Goal: Information Seeking & Learning: Learn about a topic

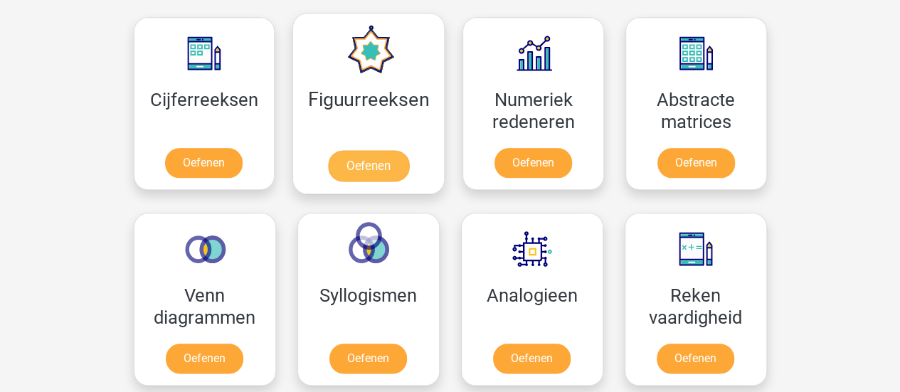
scroll to position [569, 0]
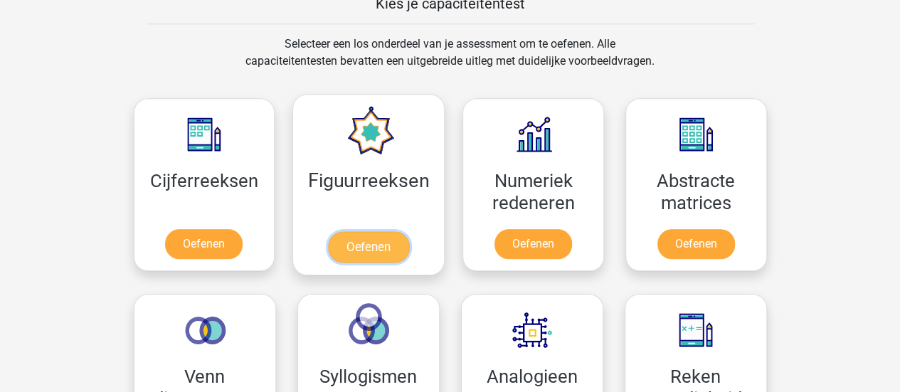
click at [371, 248] on link "Oefenen" at bounding box center [368, 246] width 81 height 31
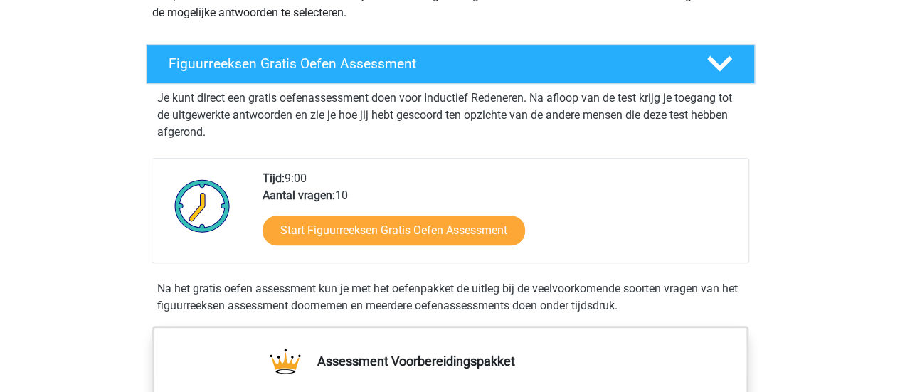
scroll to position [214, 0]
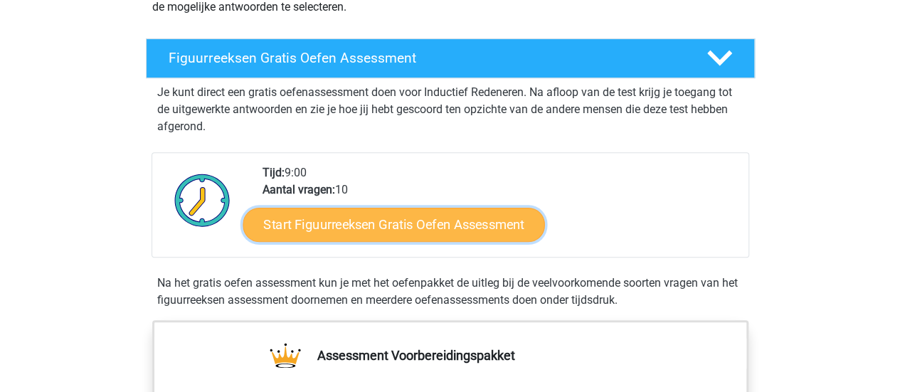
click at [510, 229] on link "Start Figuurreeksen Gratis Oefen Assessment" at bounding box center [394, 224] width 302 height 34
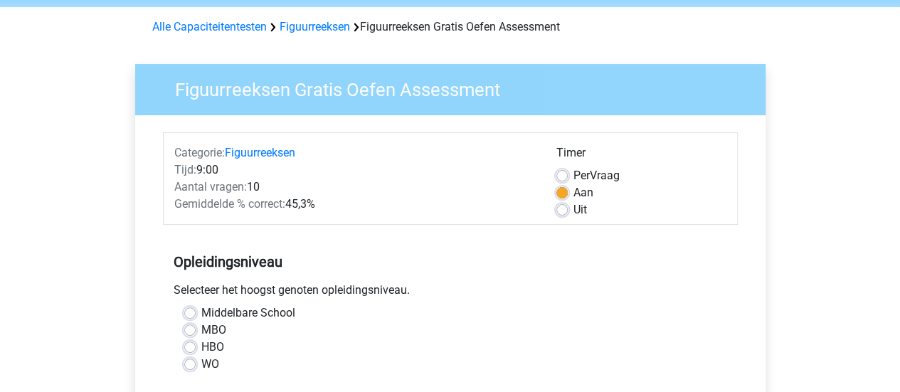
scroll to position [142, 0]
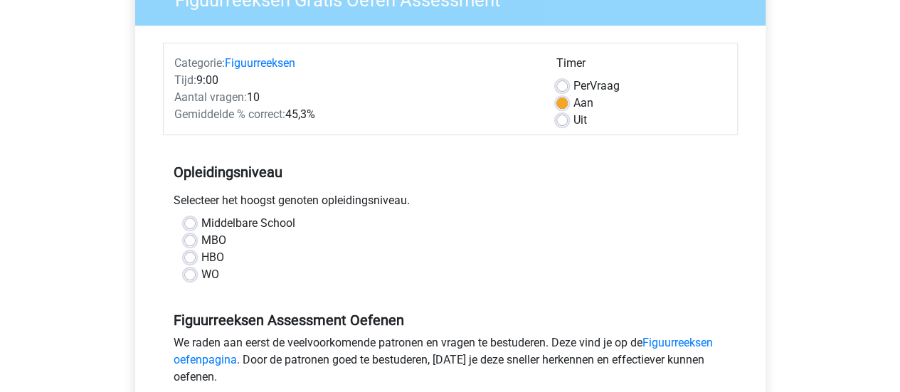
click at [201, 257] on label "HBO" at bounding box center [212, 257] width 23 height 17
click at [194, 257] on input "HBO" at bounding box center [189, 256] width 11 height 14
radio input "true"
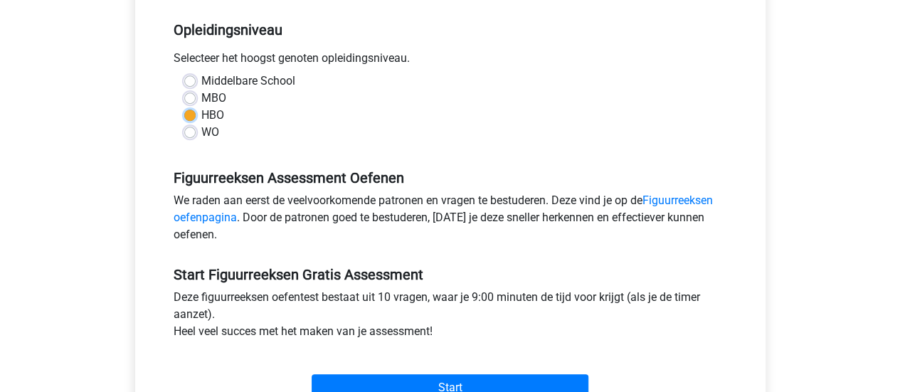
scroll to position [498, 0]
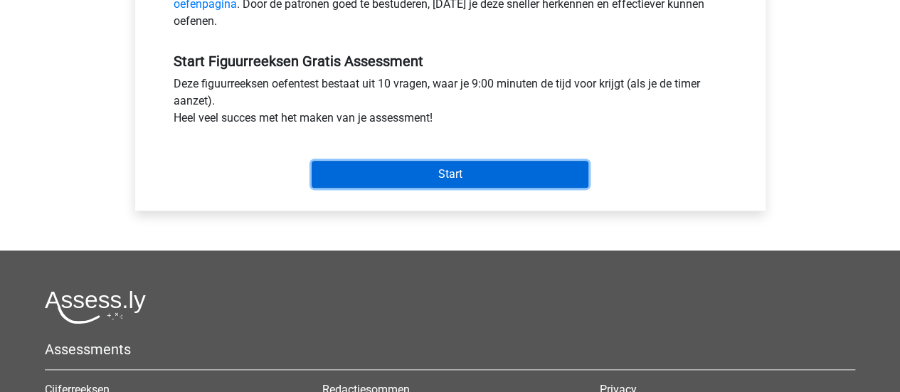
click at [469, 167] on input "Start" at bounding box center [450, 174] width 277 height 27
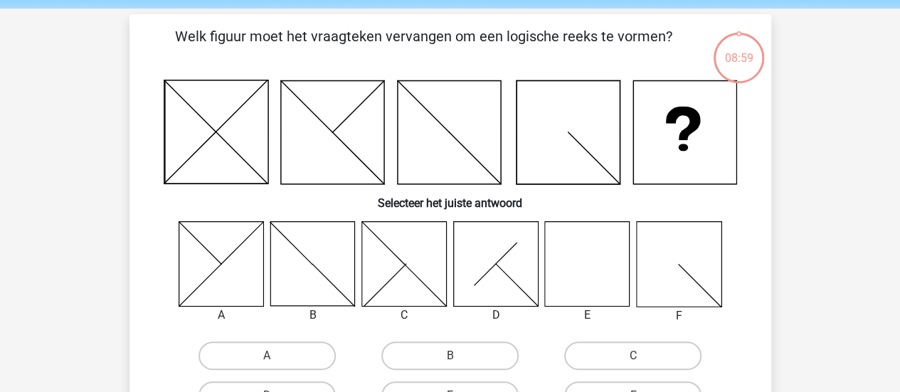
scroll to position [71, 0]
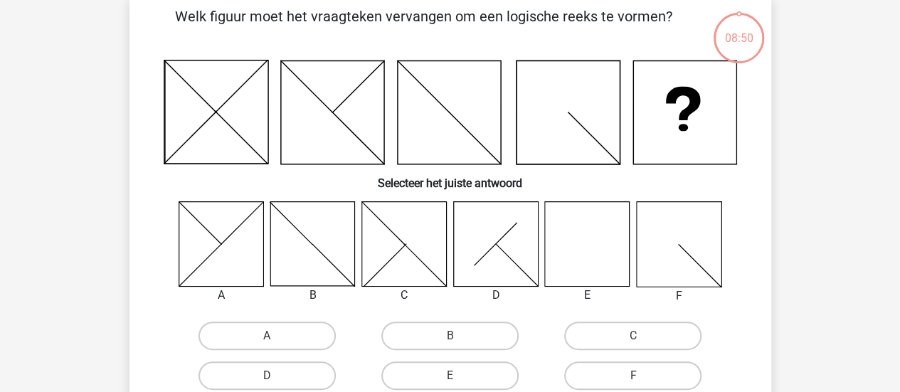
click at [592, 251] on icon at bounding box center [587, 243] width 85 height 85
click at [446, 374] on label "E" at bounding box center [450, 376] width 137 height 28
click at [450, 376] on input "E" at bounding box center [454, 380] width 9 height 9
radio input "true"
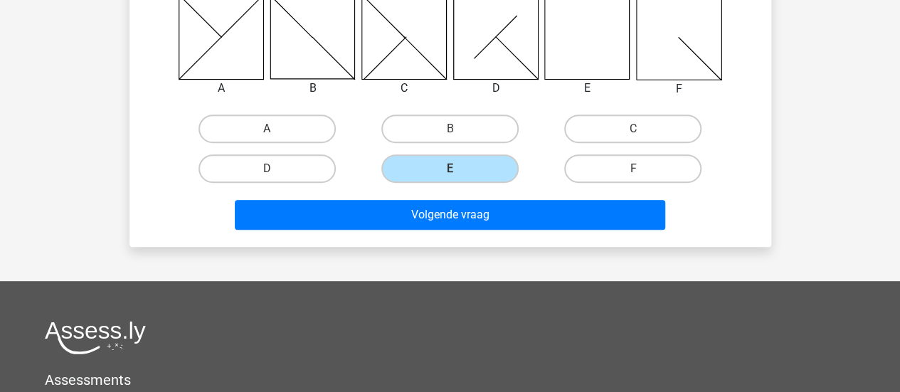
scroll to position [285, 0]
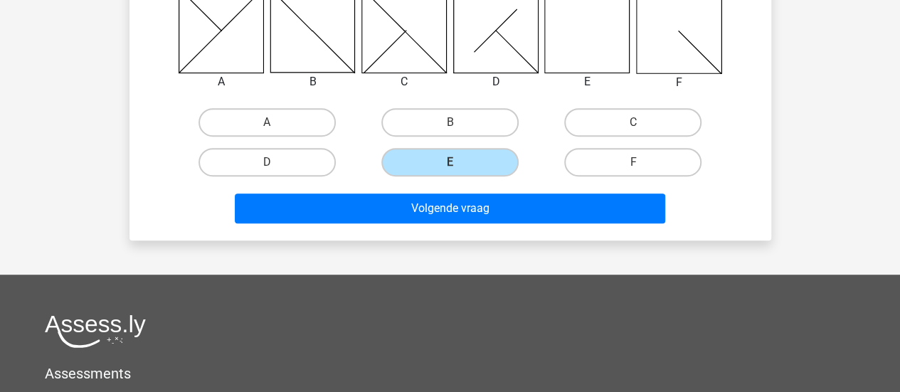
click at [488, 223] on div "Volgende vraag" at bounding box center [451, 212] width 550 height 36
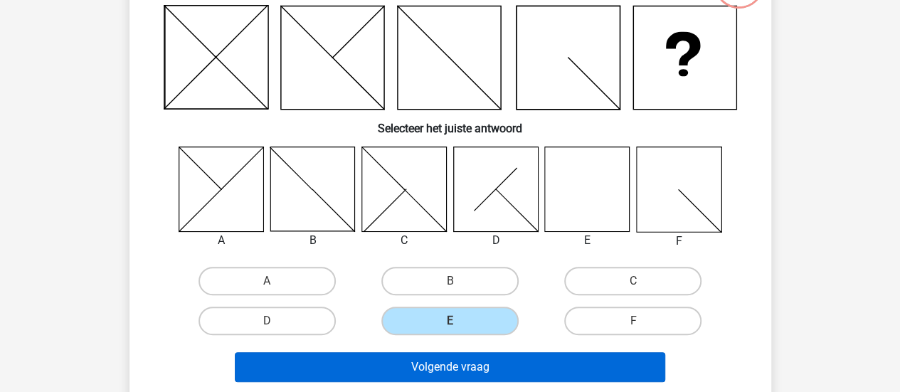
scroll to position [71, 0]
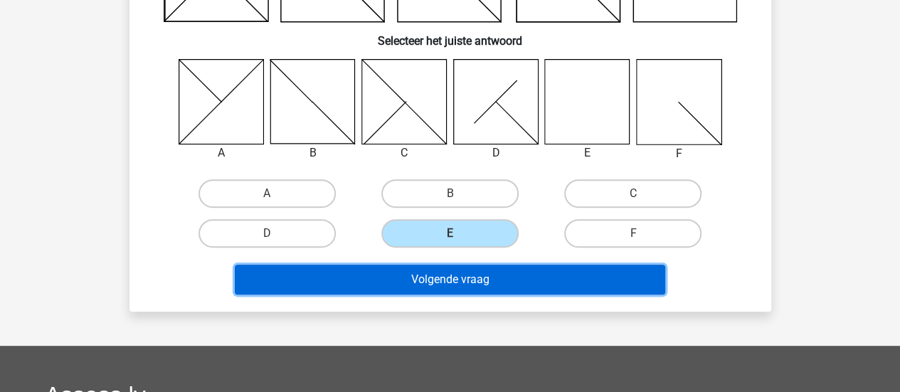
click at [498, 274] on button "Volgende vraag" at bounding box center [450, 280] width 431 height 30
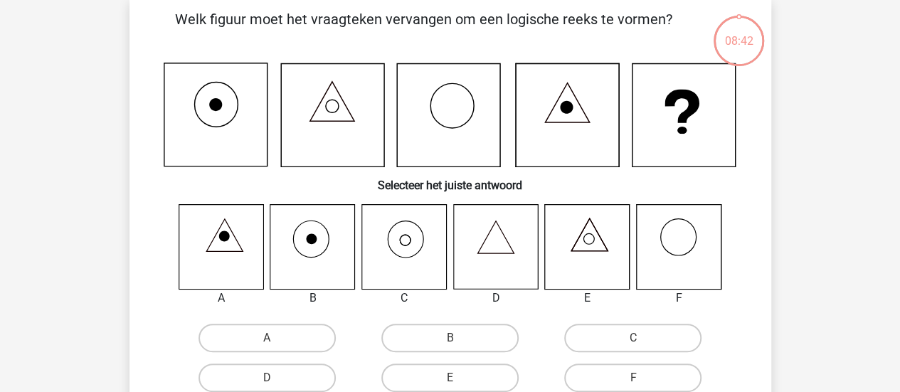
scroll to position [65, 0]
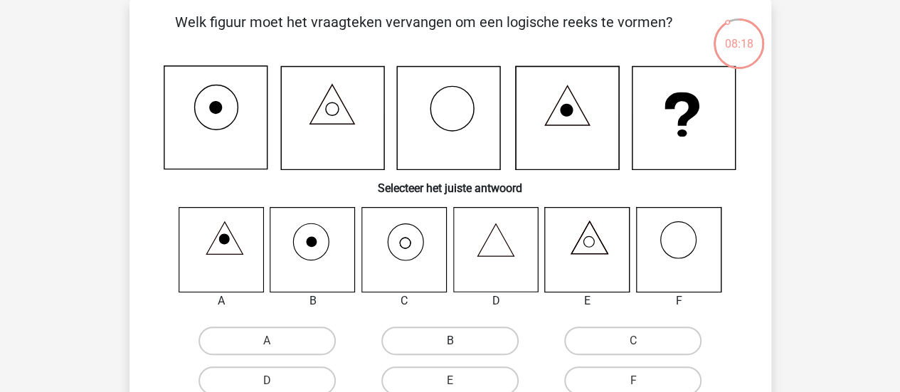
click at [434, 334] on label "B" at bounding box center [450, 341] width 137 height 28
click at [450, 341] on input "B" at bounding box center [454, 345] width 9 height 9
radio input "true"
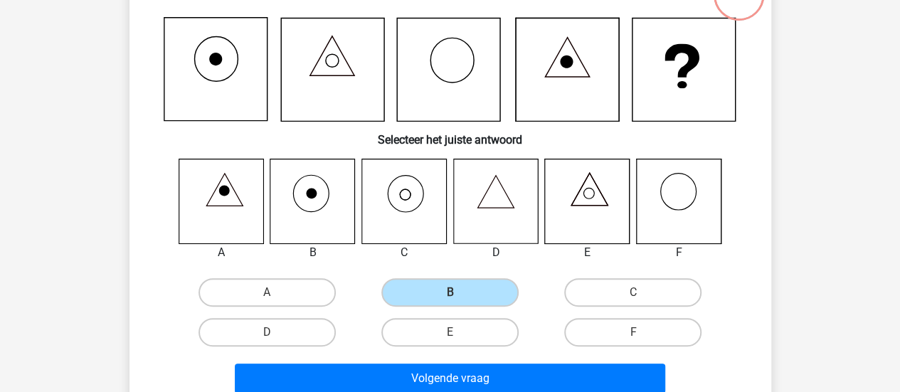
scroll to position [137, 0]
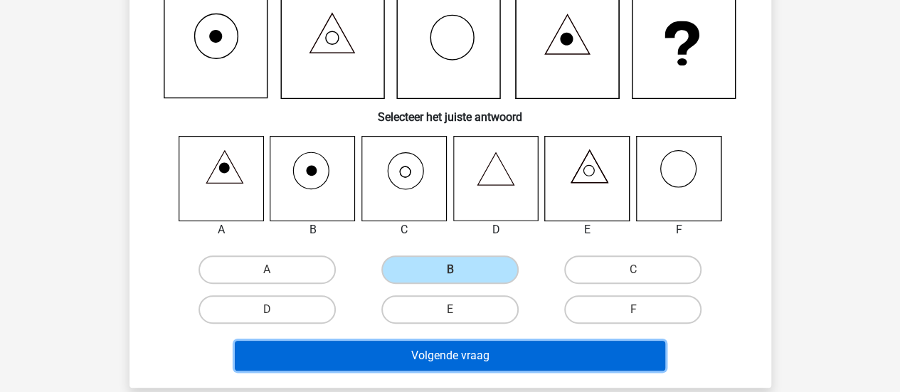
click at [557, 362] on button "Volgende vraag" at bounding box center [450, 356] width 431 height 30
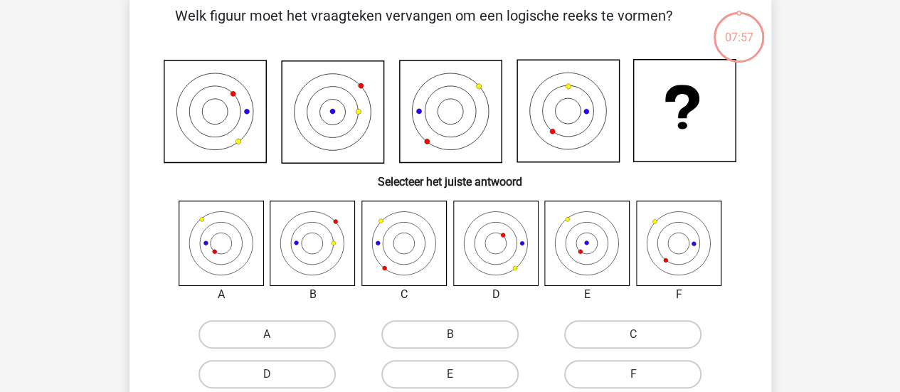
scroll to position [65, 0]
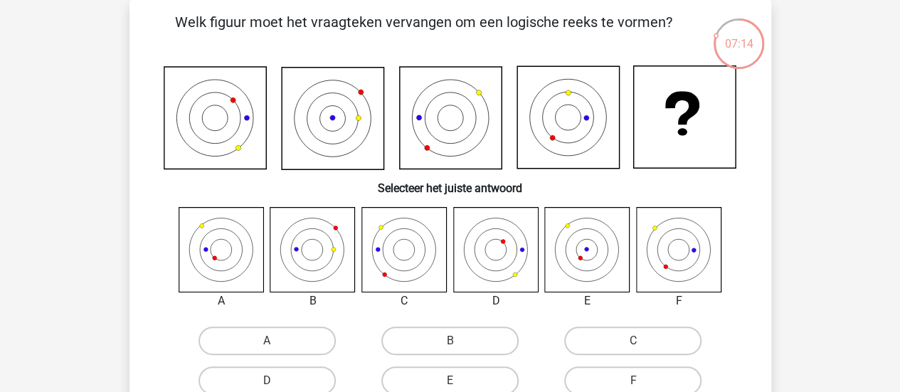
click at [266, 341] on label "A" at bounding box center [267, 341] width 137 height 28
click at [267, 341] on input "A" at bounding box center [271, 345] width 9 height 9
radio input "true"
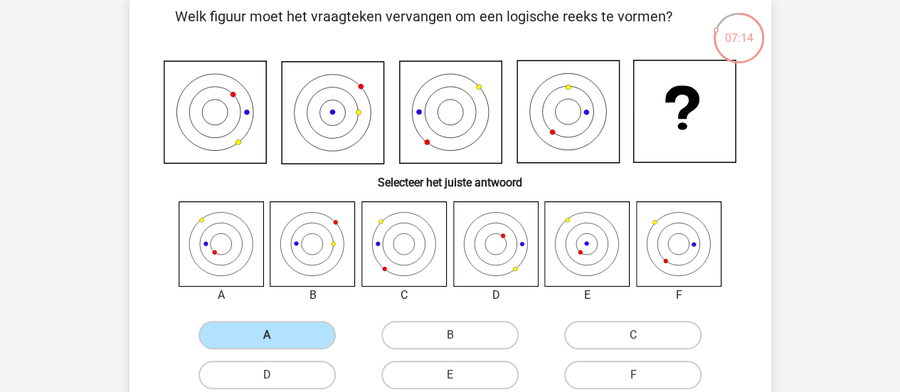
scroll to position [137, 0]
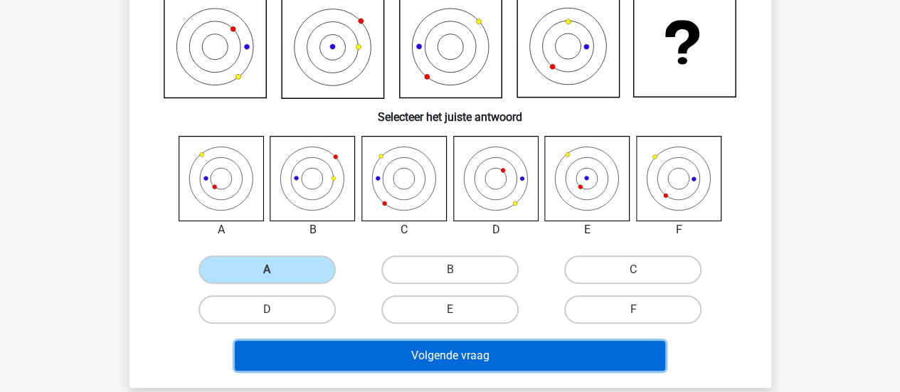
click at [530, 359] on button "Volgende vraag" at bounding box center [450, 356] width 431 height 30
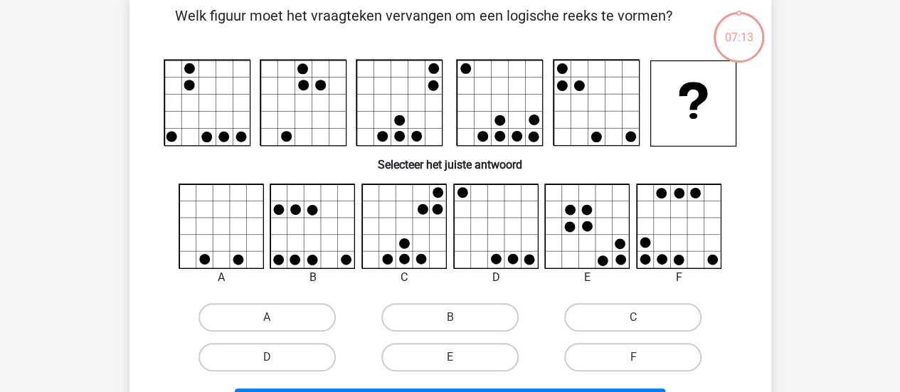
scroll to position [65, 0]
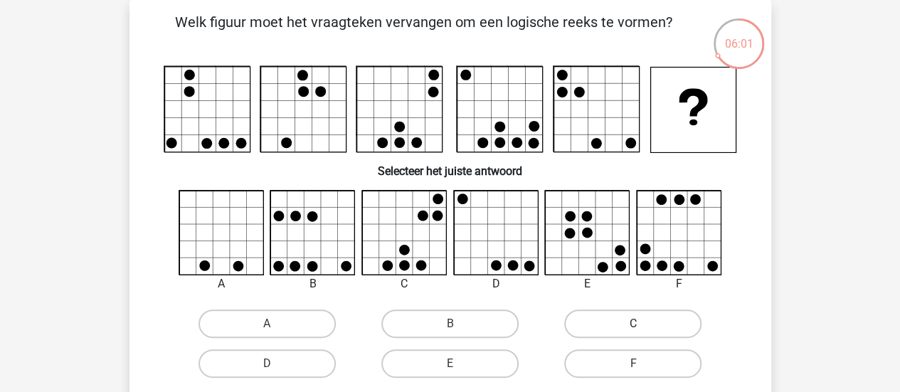
click at [621, 322] on label "C" at bounding box center [632, 324] width 137 height 28
click at [634, 324] on input "C" at bounding box center [638, 328] width 9 height 9
radio input "true"
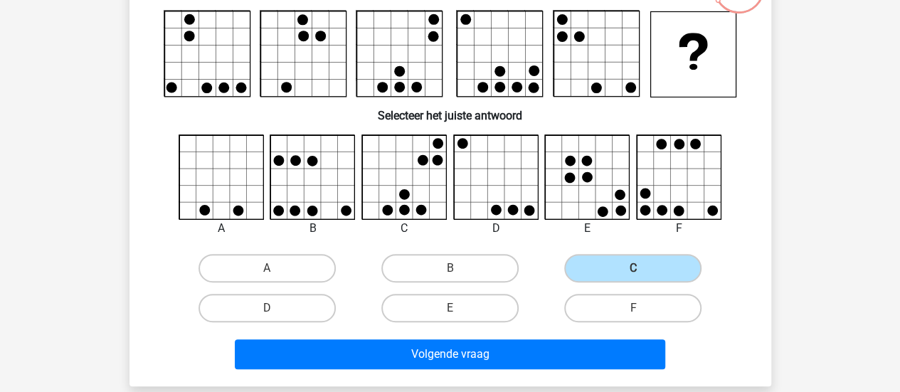
scroll to position [279, 0]
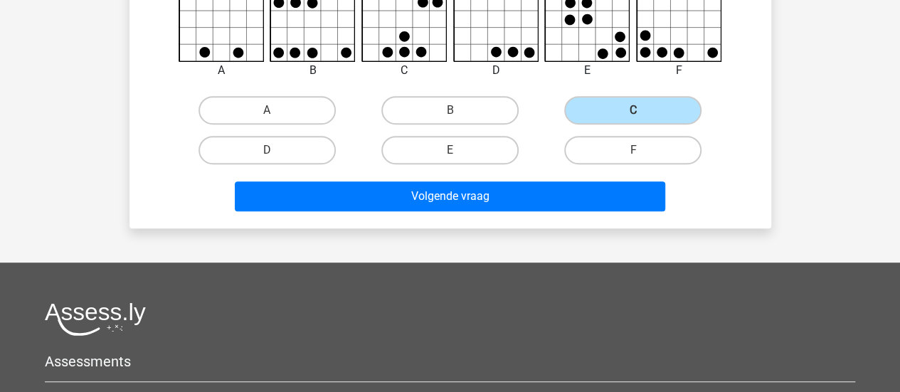
click at [547, 212] on div "Volgende vraag" at bounding box center [451, 200] width 550 height 36
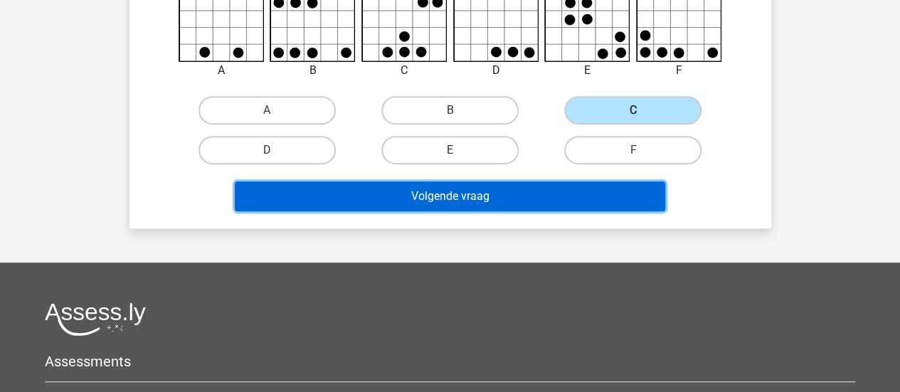
click at [558, 207] on button "Volgende vraag" at bounding box center [450, 197] width 431 height 30
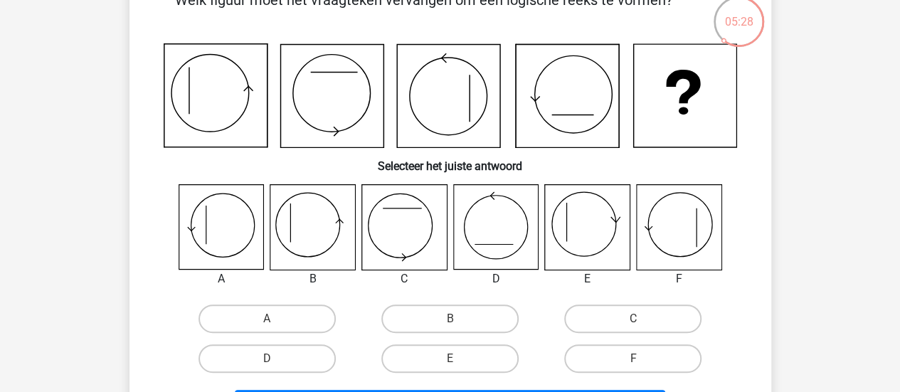
scroll to position [65, 0]
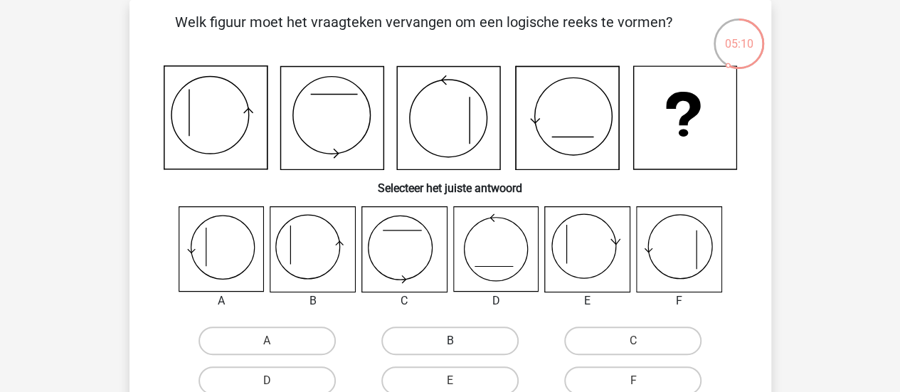
click at [434, 334] on label "B" at bounding box center [450, 341] width 137 height 28
click at [450, 341] on input "B" at bounding box center [454, 345] width 9 height 9
radio input "true"
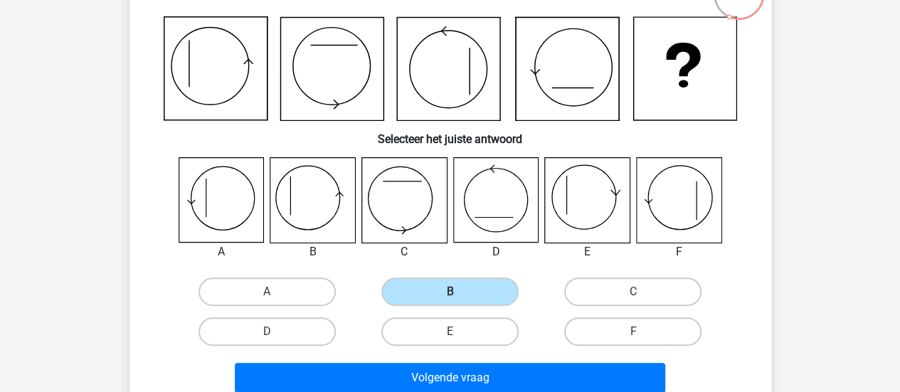
scroll to position [137, 0]
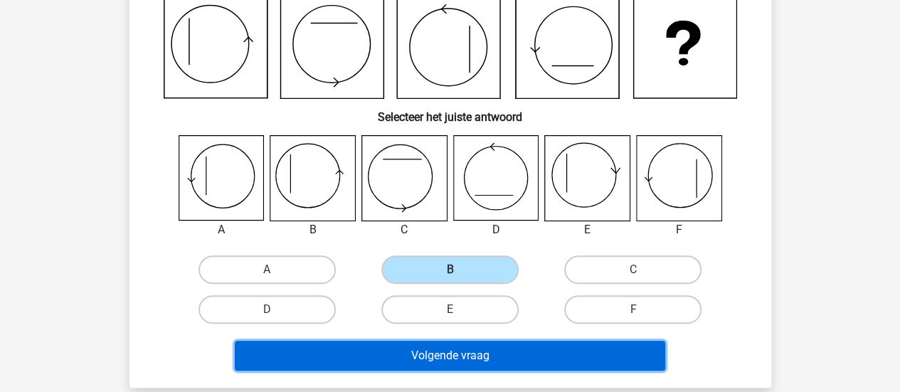
click at [485, 349] on button "Volgende vraag" at bounding box center [450, 356] width 431 height 30
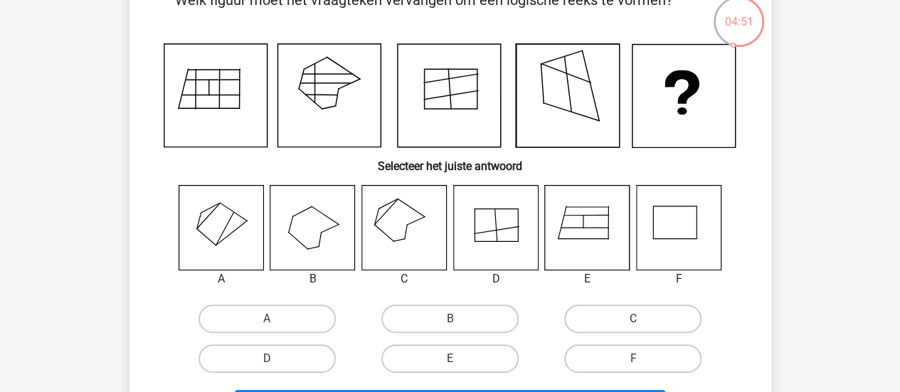
scroll to position [65, 0]
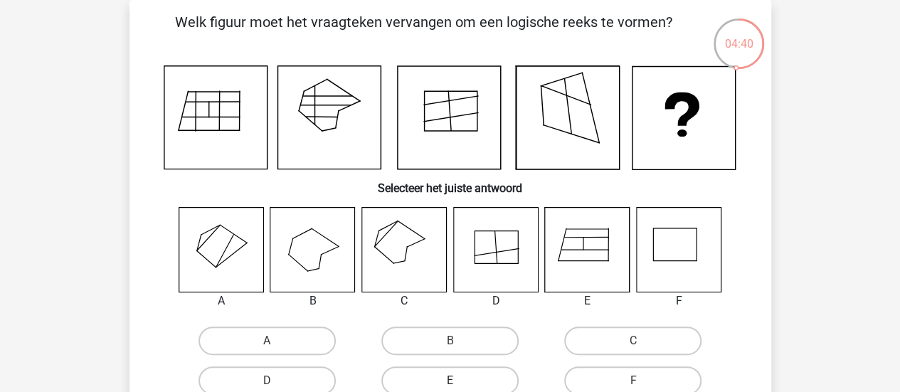
drag, startPoint x: 440, startPoint y: 384, endPoint x: 452, endPoint y: 378, distance: 13.4
click at [441, 384] on label "E" at bounding box center [450, 381] width 137 height 28
click at [450, 384] on input "E" at bounding box center [454, 385] width 9 height 9
radio input "true"
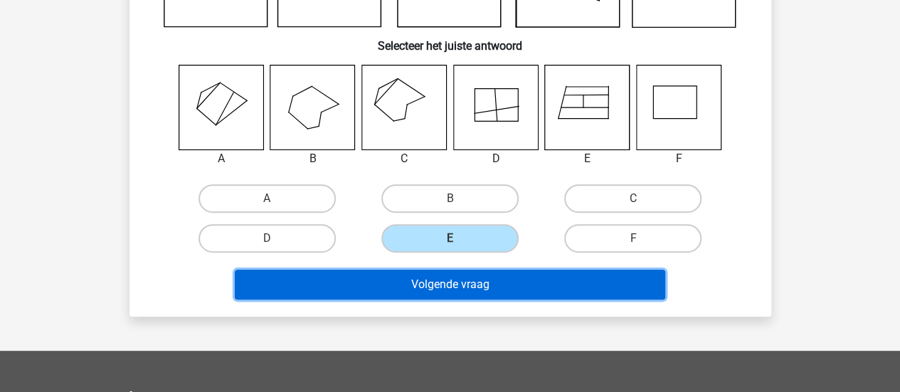
click at [622, 294] on button "Volgende vraag" at bounding box center [450, 285] width 431 height 30
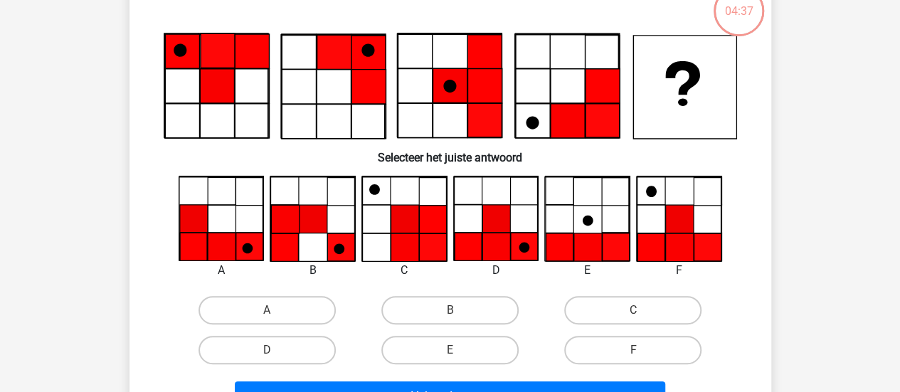
scroll to position [65, 0]
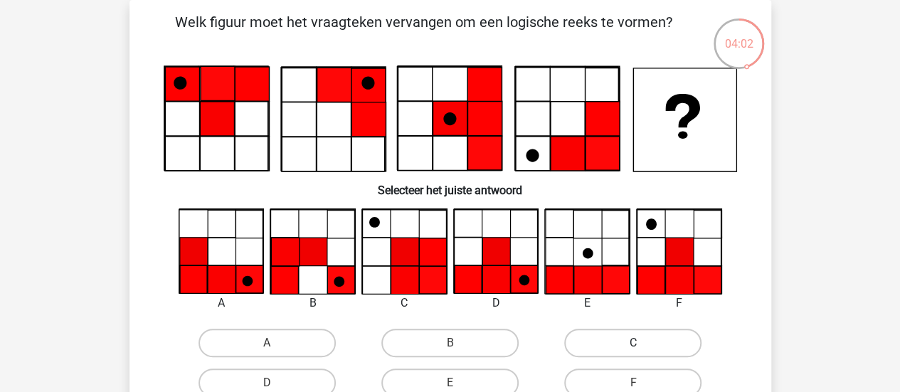
click at [649, 344] on label "C" at bounding box center [632, 343] width 137 height 28
click at [643, 344] on input "C" at bounding box center [638, 347] width 9 height 9
radio input "true"
click at [301, 388] on label "D" at bounding box center [267, 383] width 137 height 28
click at [276, 388] on input "D" at bounding box center [271, 387] width 9 height 9
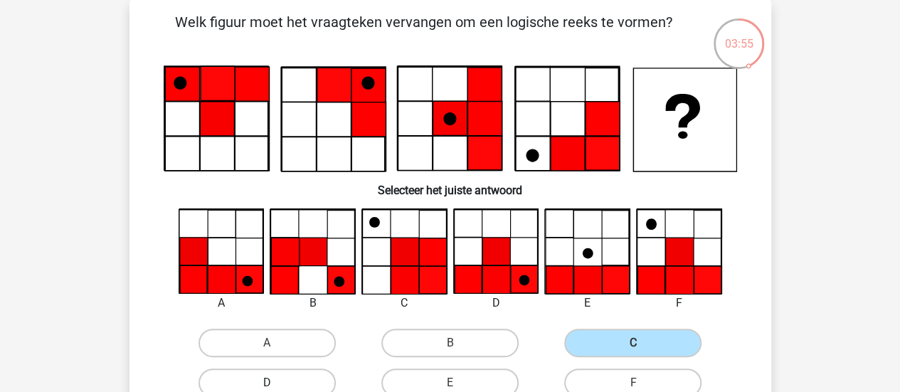
radio input "true"
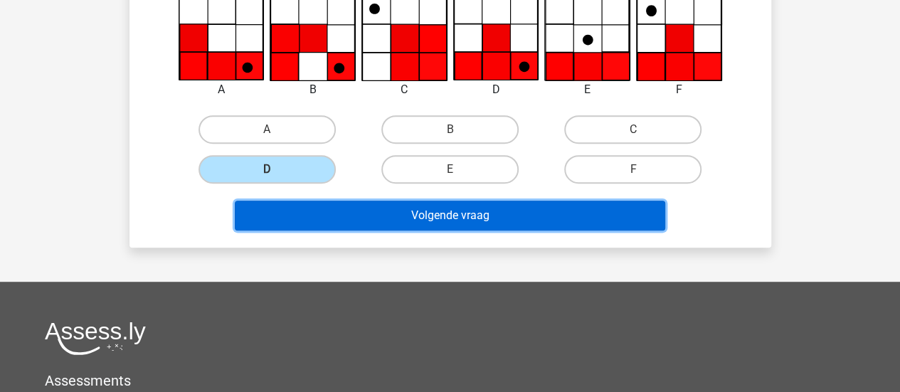
click at [594, 220] on button "Volgende vraag" at bounding box center [450, 216] width 431 height 30
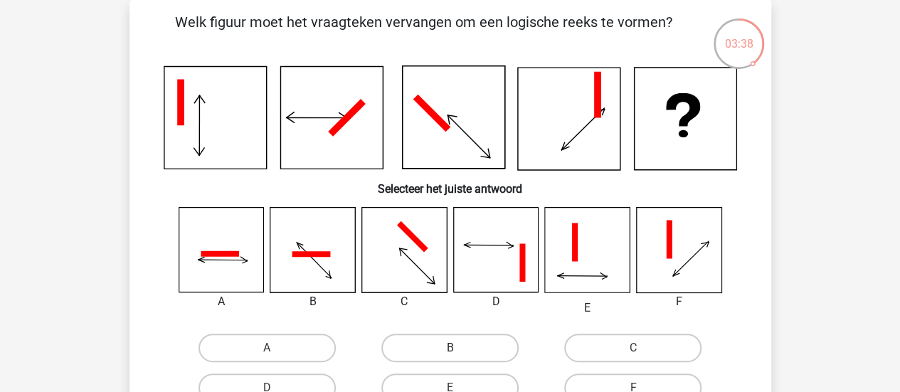
click at [434, 340] on label "B" at bounding box center [450, 348] width 137 height 28
click at [450, 348] on input "B" at bounding box center [454, 352] width 9 height 9
radio input "true"
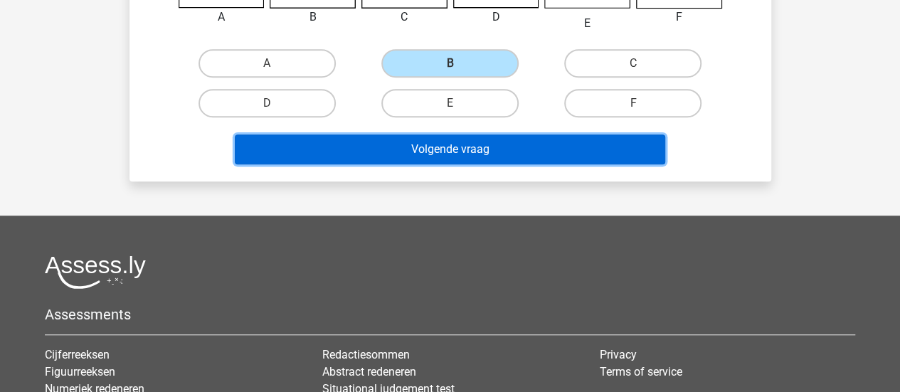
click at [537, 143] on button "Volgende vraag" at bounding box center [450, 150] width 431 height 30
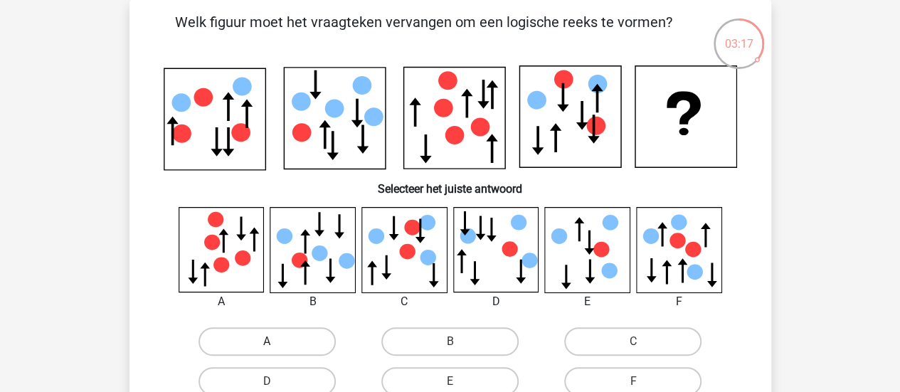
click at [252, 336] on label "A" at bounding box center [267, 341] width 137 height 28
click at [267, 342] on input "A" at bounding box center [271, 346] width 9 height 9
radio input "true"
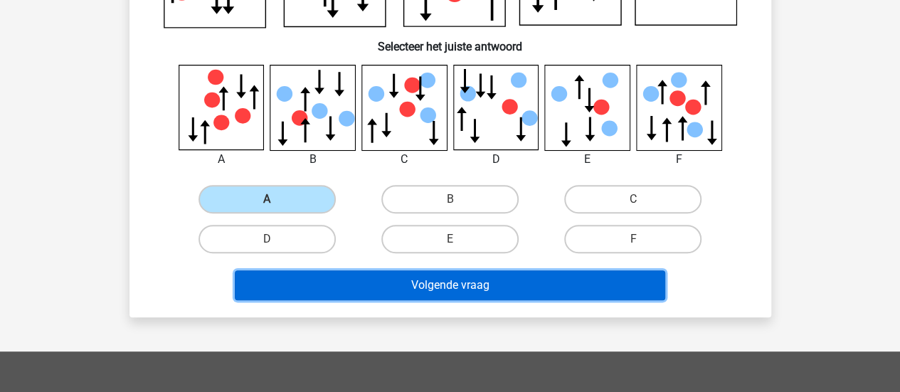
click at [584, 290] on button "Volgende vraag" at bounding box center [450, 286] width 431 height 30
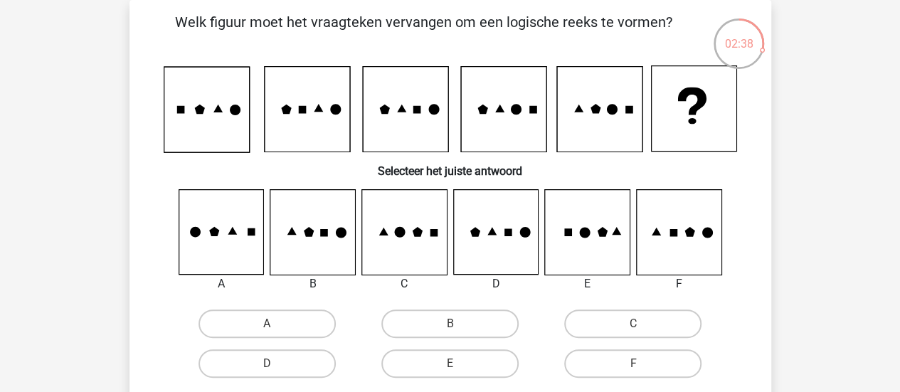
click at [636, 325] on input "C" at bounding box center [638, 328] width 9 height 9
radio input "true"
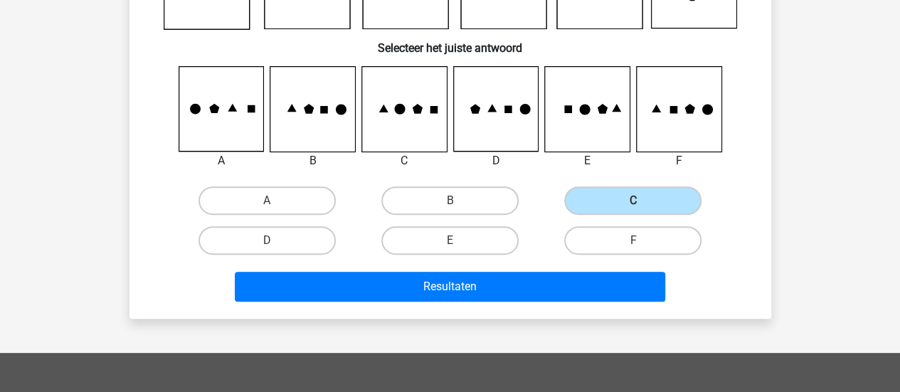
scroll to position [350, 0]
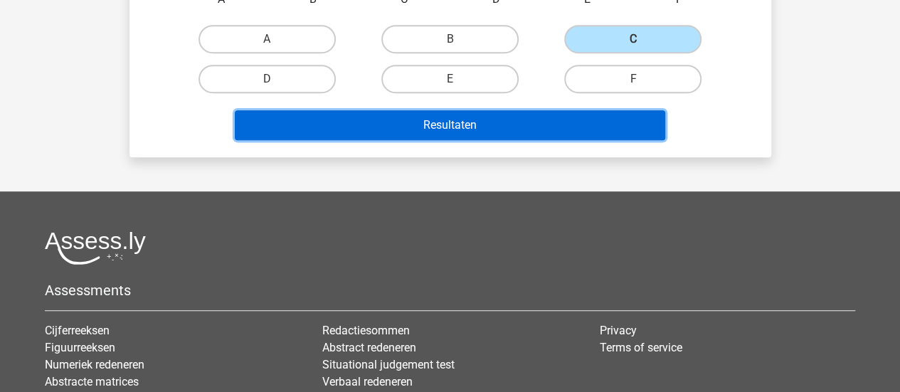
click at [581, 134] on button "Resultaten" at bounding box center [450, 125] width 431 height 30
